Goal: Task Accomplishment & Management: Use online tool/utility

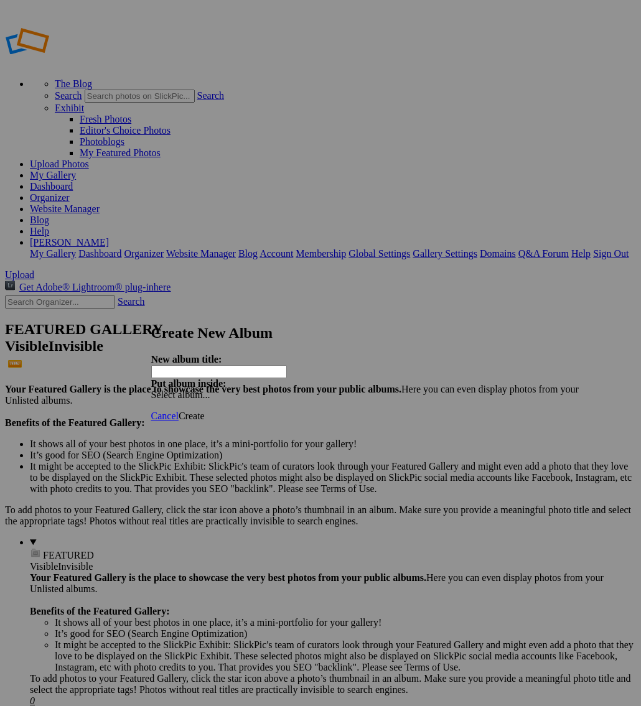
click at [269, 365] on input "text" at bounding box center [219, 371] width 136 height 13
type input "1992 Ford F150 Flarebed"
click at [205, 411] on span "Create" at bounding box center [192, 416] width 26 height 11
